Goal: Contribute content

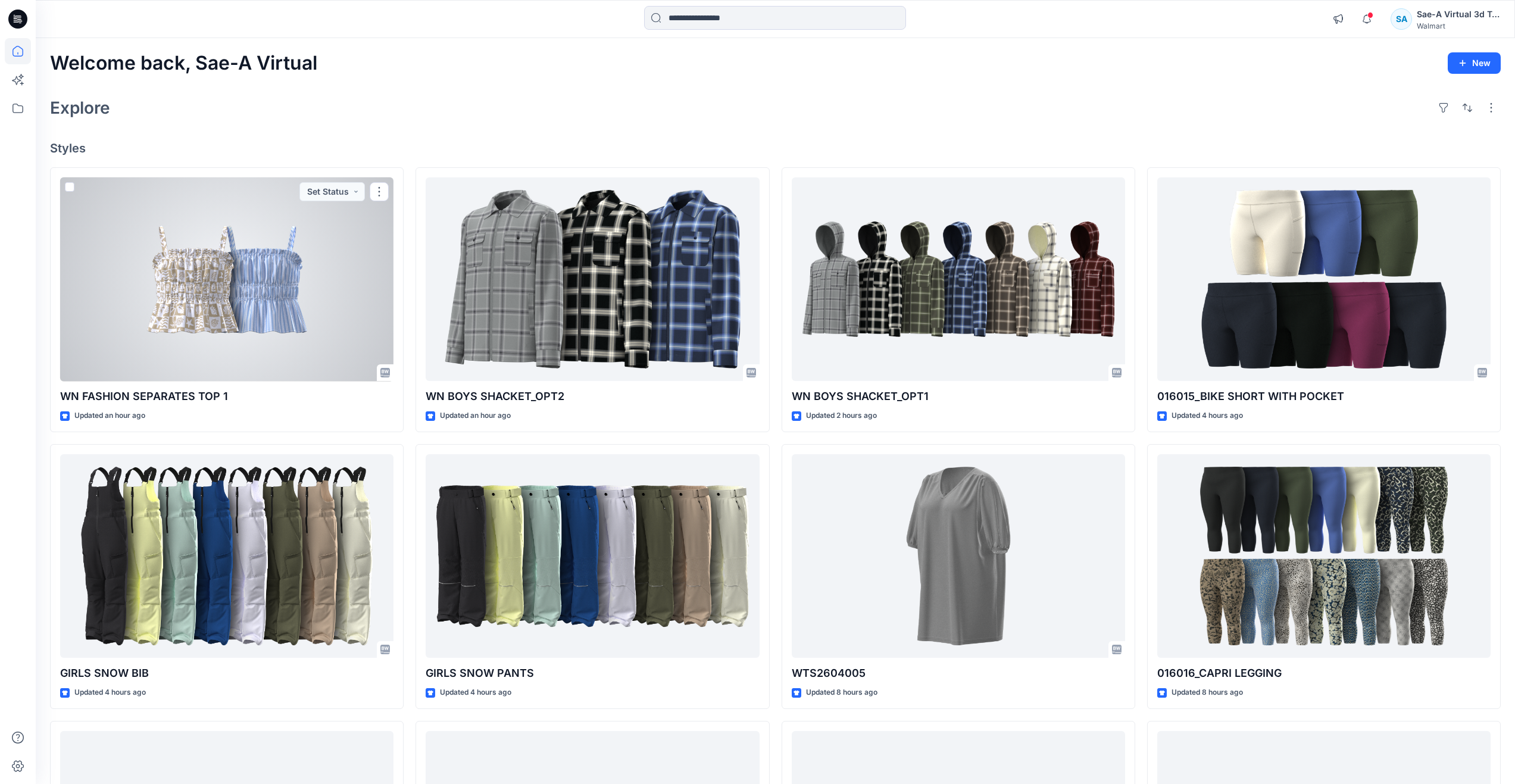
click at [218, 307] on div at bounding box center [227, 280] width 333 height 204
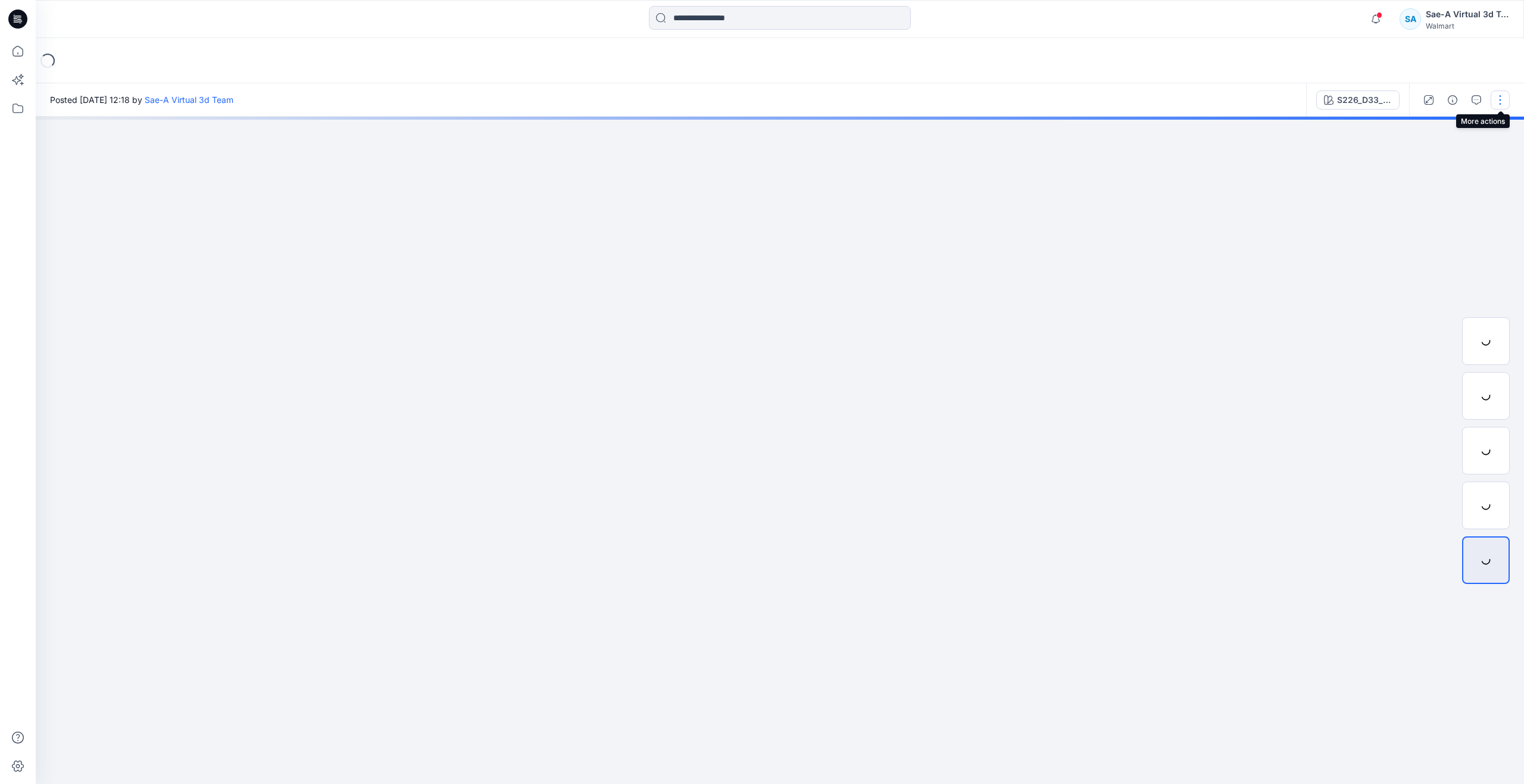
click at [1503, 96] on button "button" at bounding box center [1500, 100] width 19 height 19
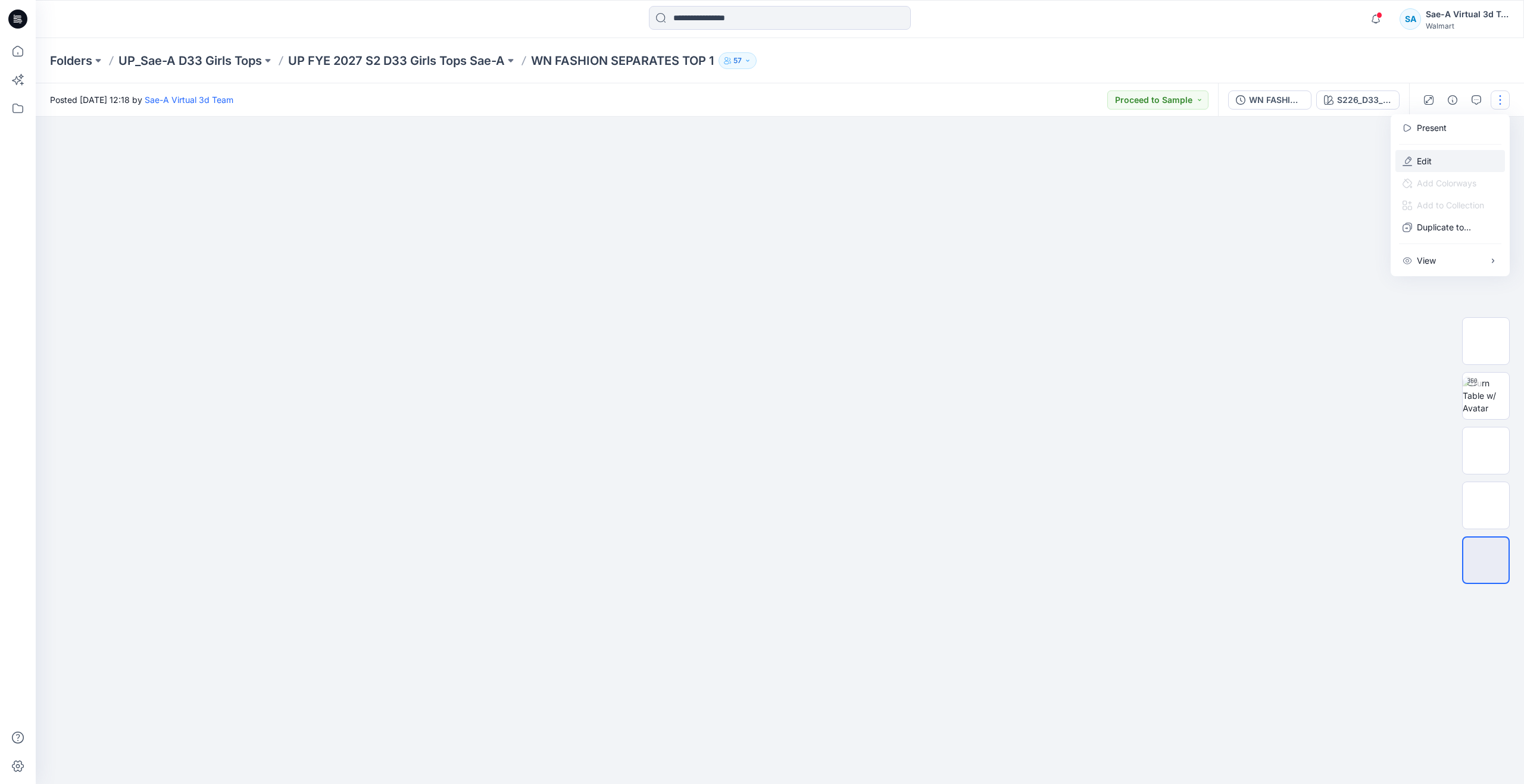
click at [1416, 164] on button "Edit" at bounding box center [1450, 161] width 109 height 22
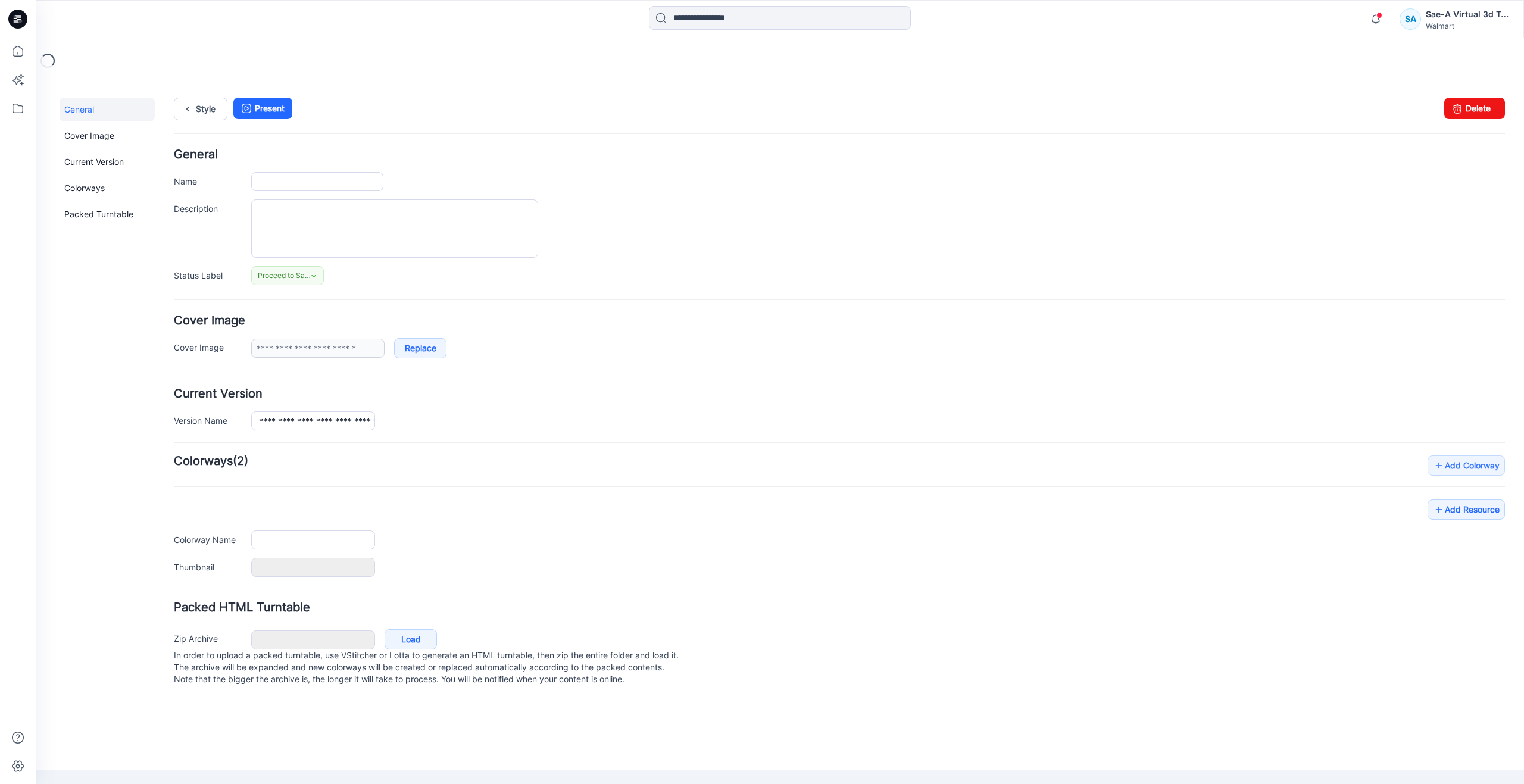
type input "**********"
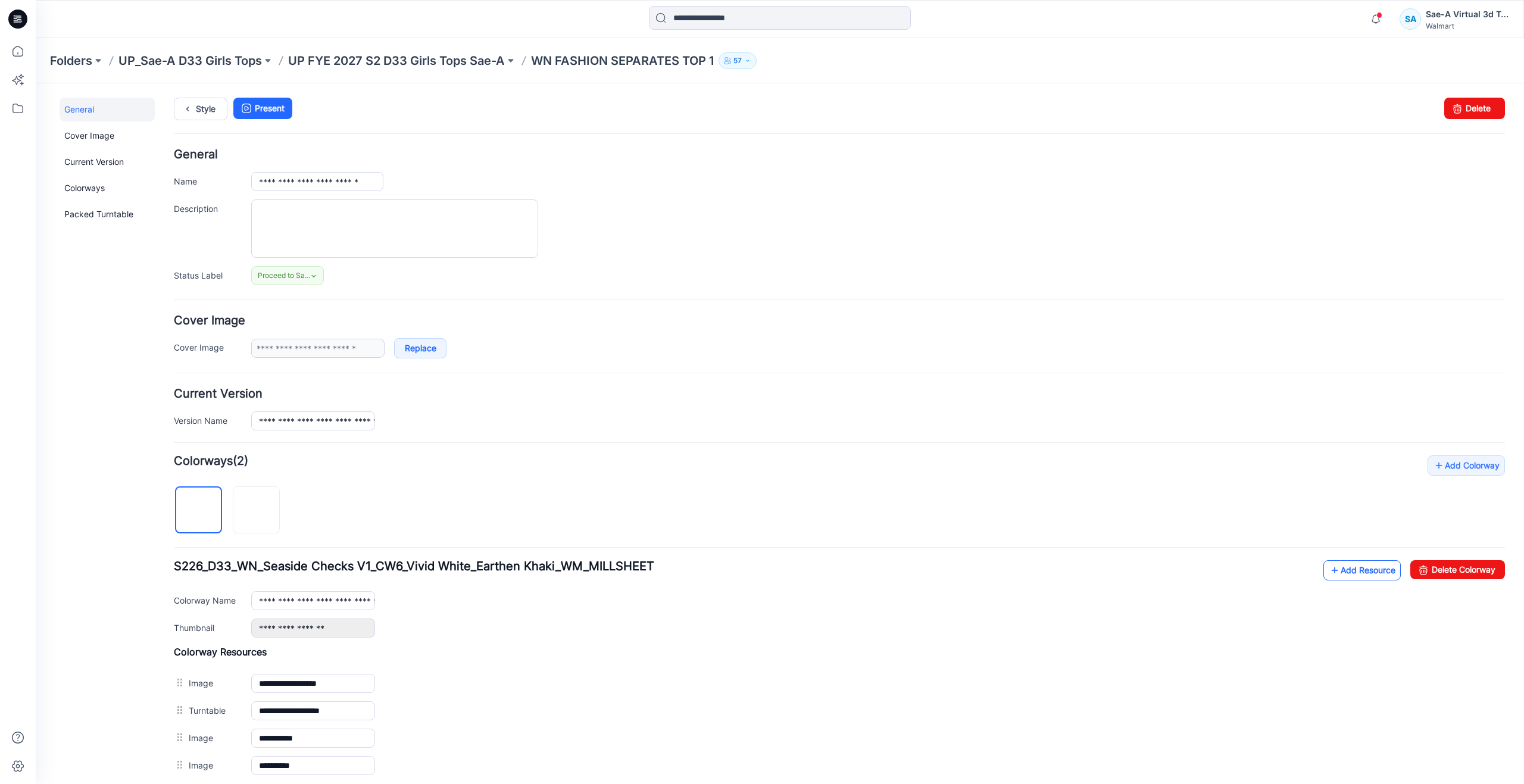
click at [1339, 566] on link "Add Resource" at bounding box center [1362, 570] width 78 height 20
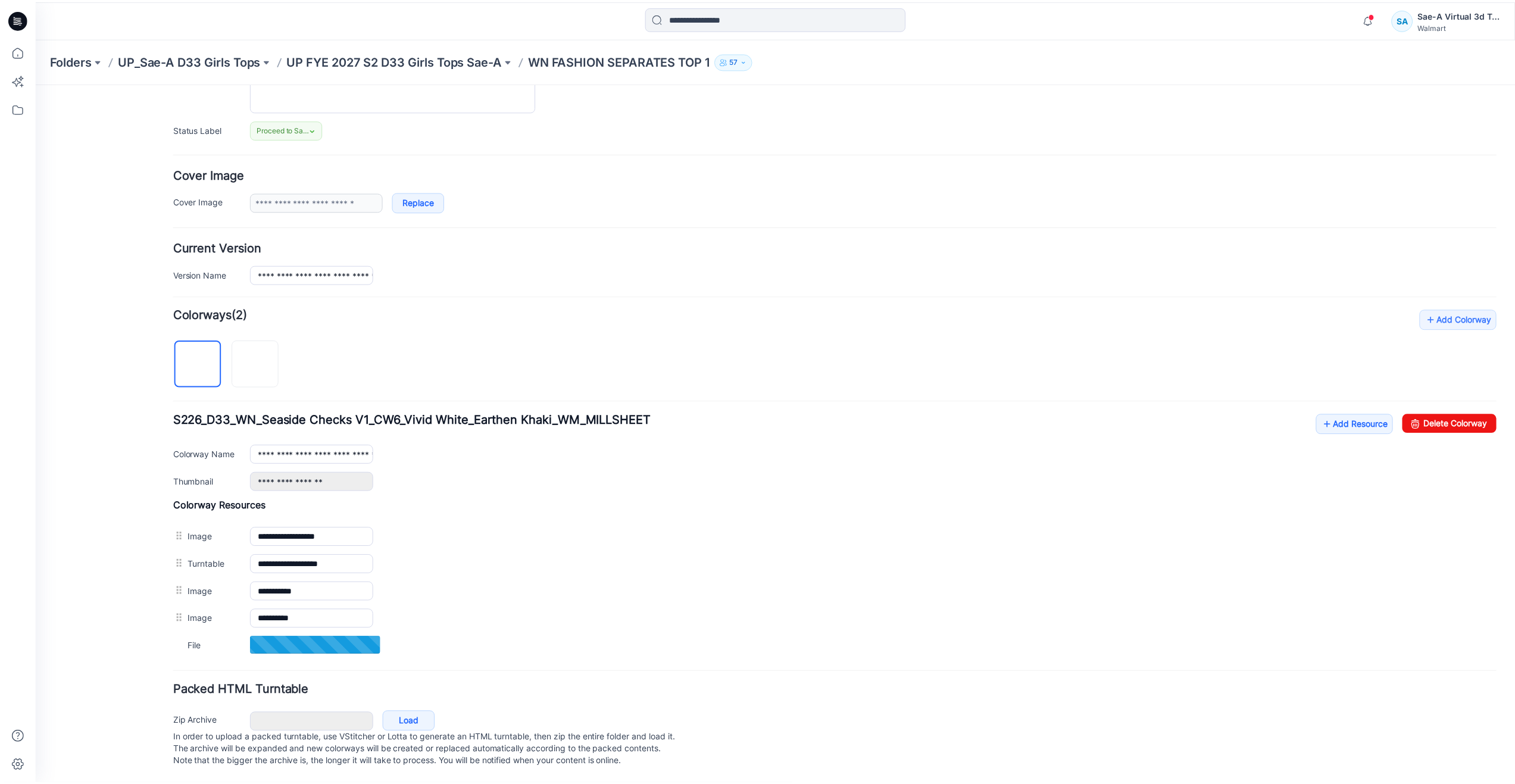
scroll to position [159, 0]
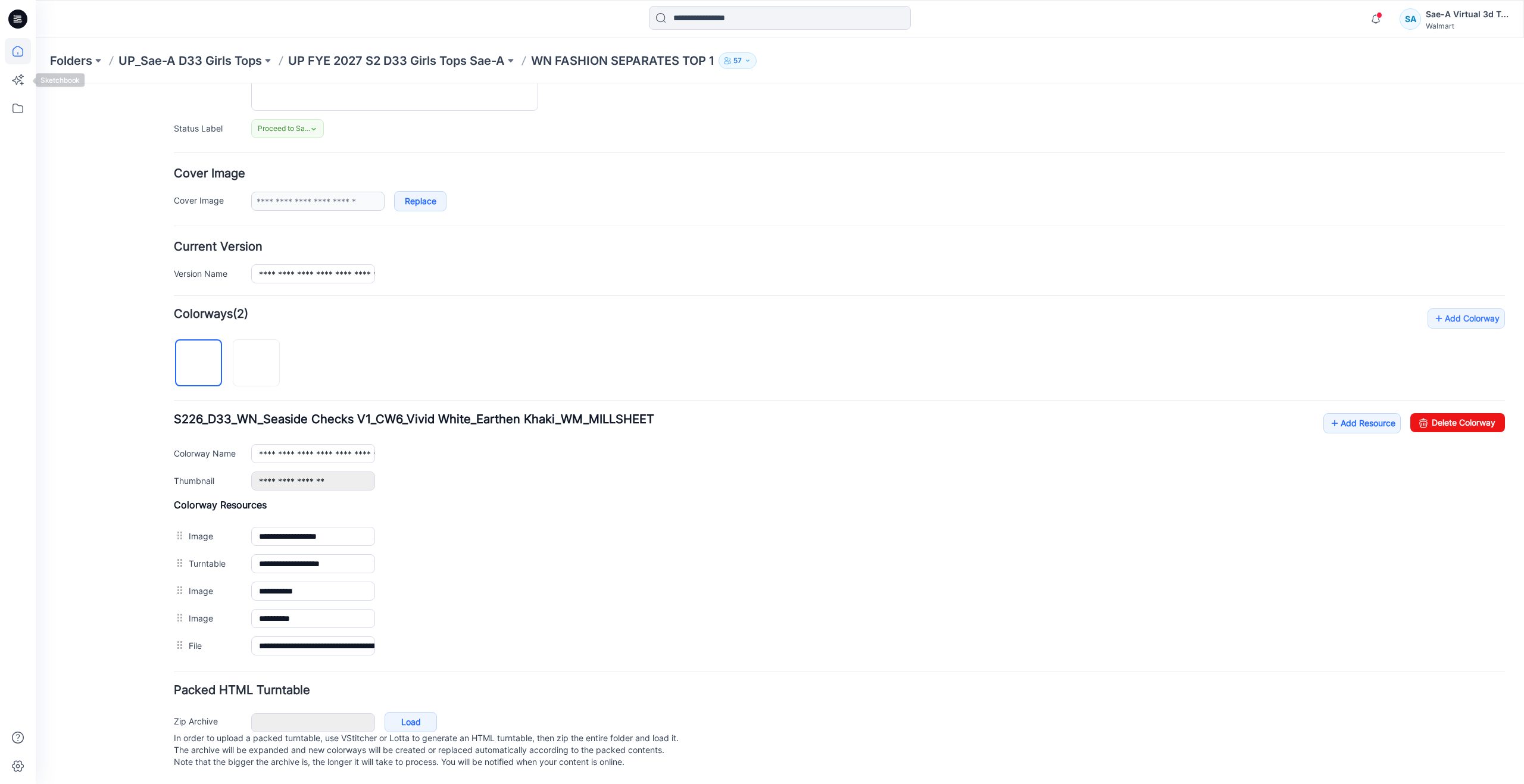
click at [18, 60] on icon at bounding box center [18, 51] width 26 height 26
